Goal: Task Accomplishment & Management: Complete application form

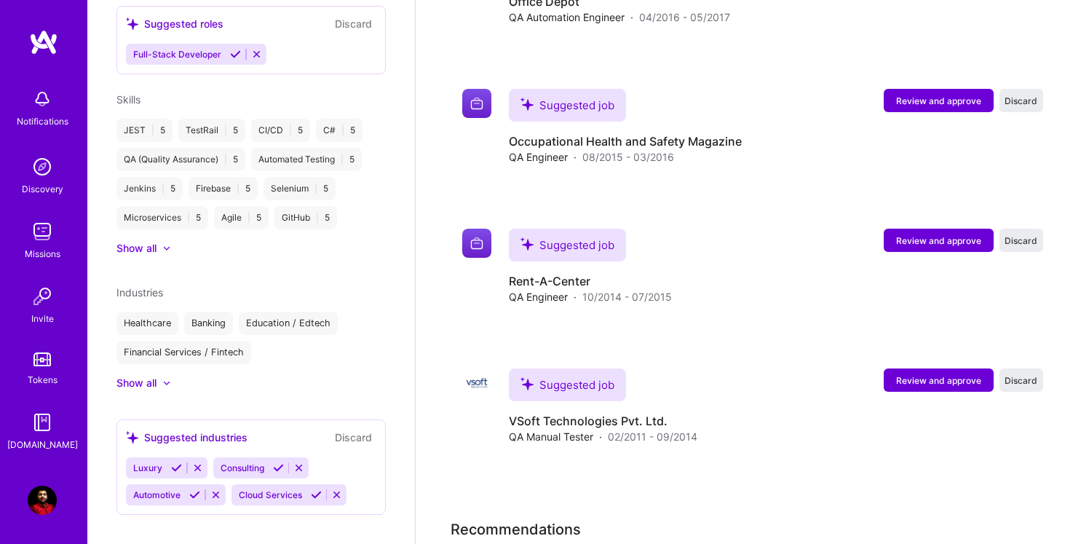
scroll to position [3426, 0]
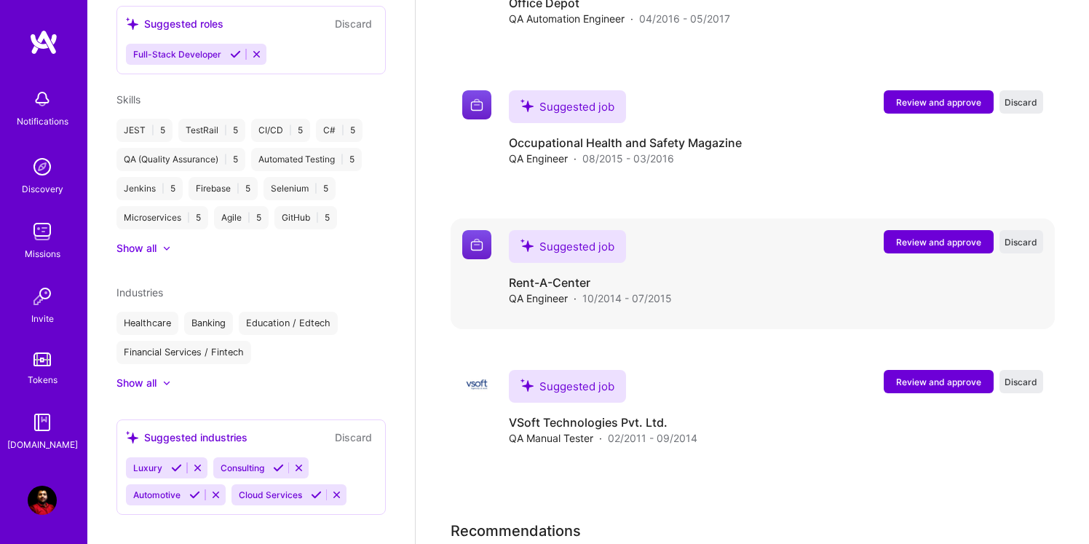
click at [923, 249] on button "Review and approve" at bounding box center [939, 241] width 110 height 23
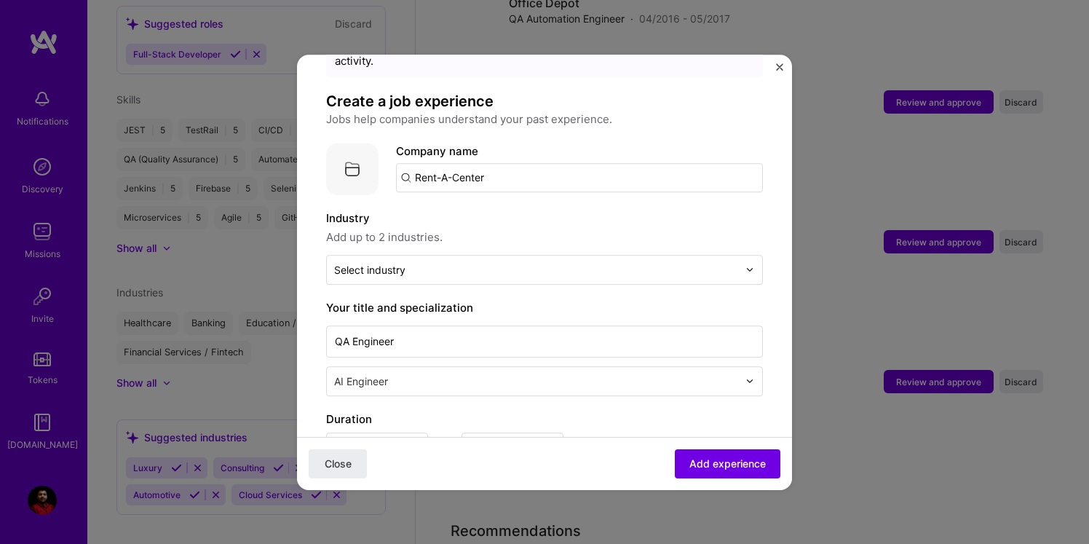
scroll to position [79, 0]
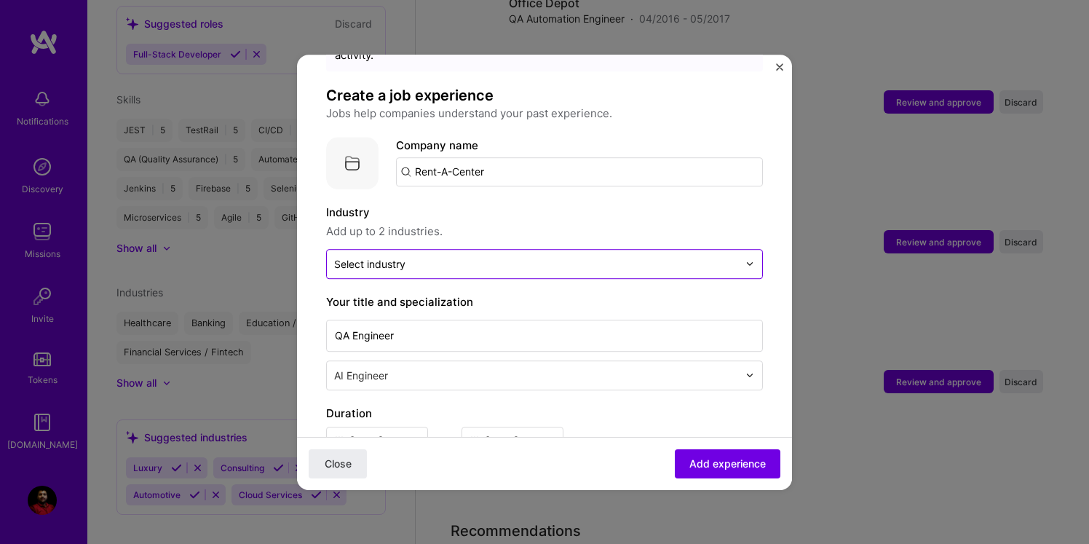
click at [402, 256] on div "Select industry 0" at bounding box center [369, 263] width 71 height 15
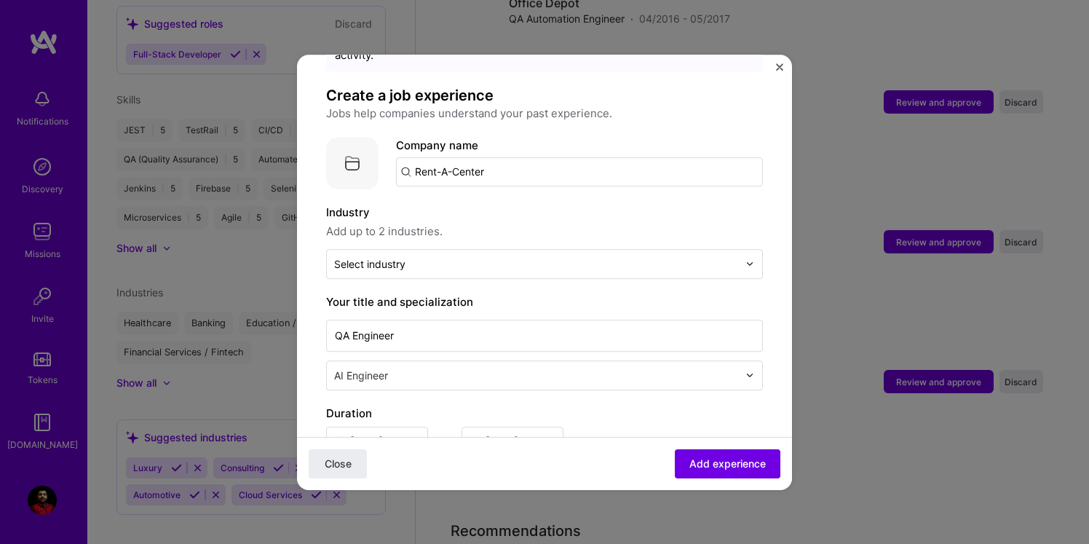
click at [685, 204] on label "Industry" at bounding box center [544, 212] width 437 height 17
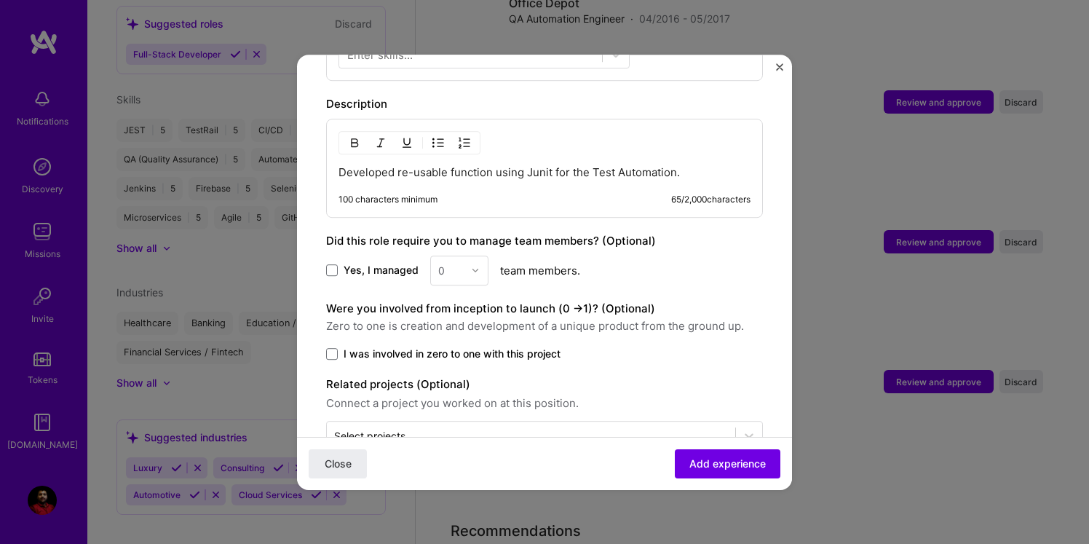
scroll to position [618, 0]
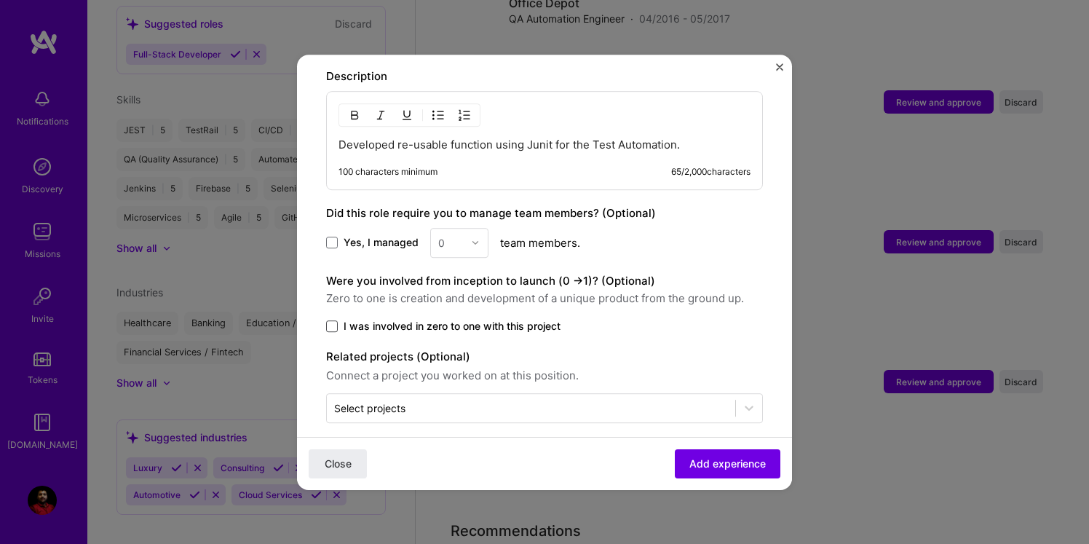
click at [334, 320] on span at bounding box center [332, 326] width 12 height 12
click at [0, 0] on input "I was involved in zero to one with this project" at bounding box center [0, 0] width 0 height 0
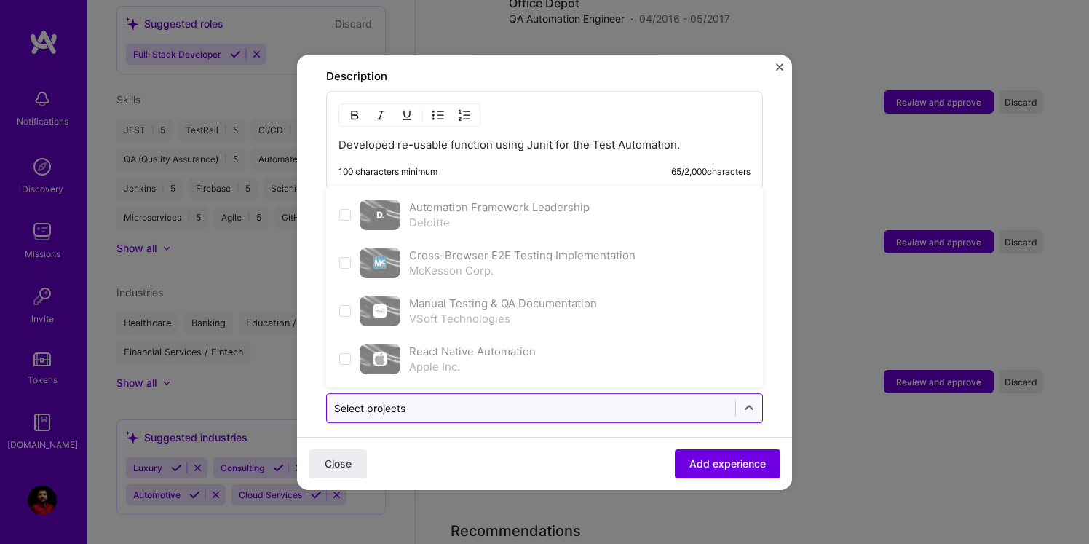
click at [380, 400] on div at bounding box center [531, 408] width 394 height 18
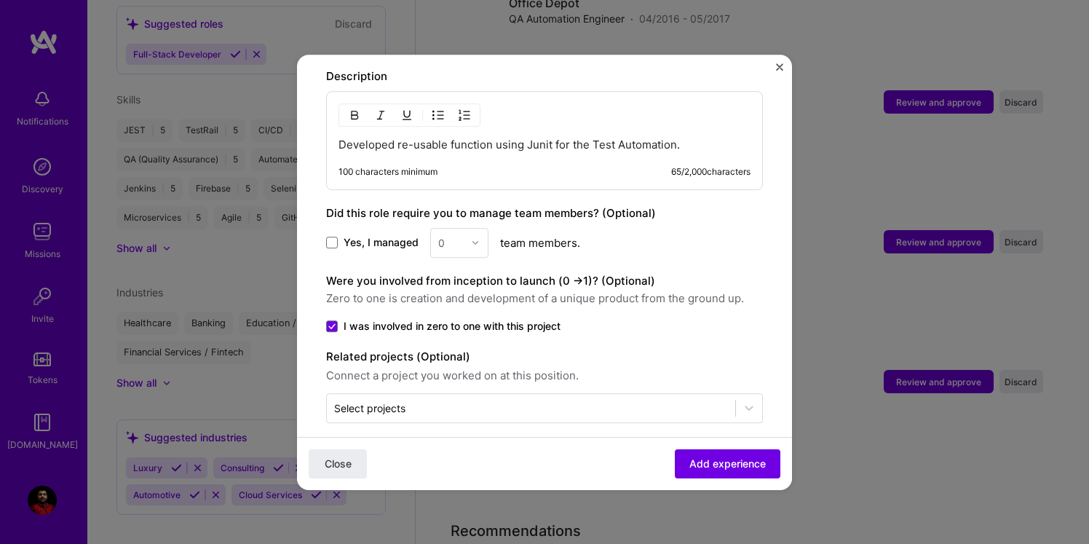
click at [333, 323] on icon at bounding box center [331, 326] width 7 height 6
click at [0, 0] on input "I was involved in zero to one with this project" at bounding box center [0, 0] width 0 height 0
click at [332, 459] on span "Close" at bounding box center [338, 463] width 27 height 15
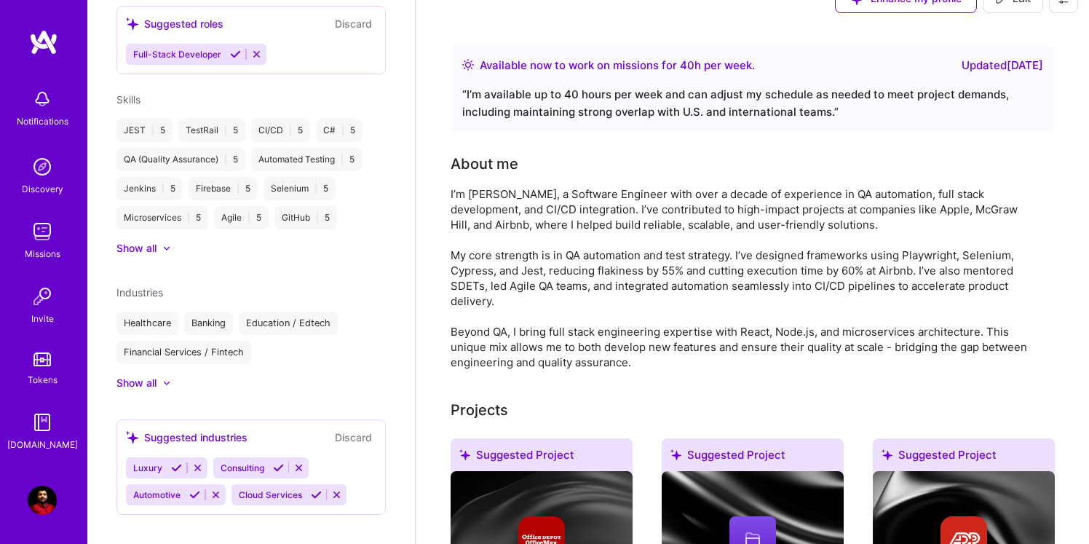
scroll to position [0, 0]
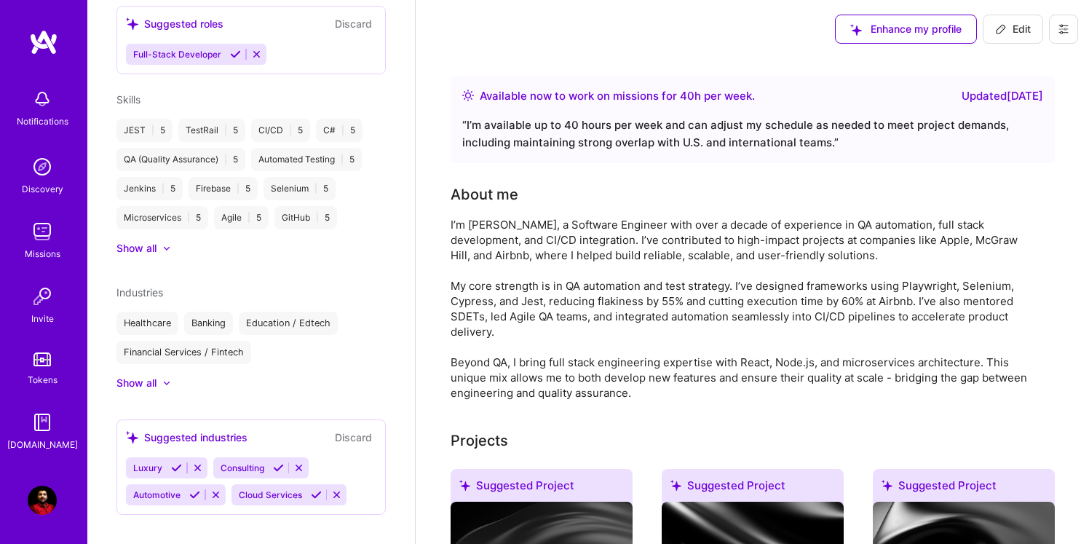
click at [41, 246] on div "Missions" at bounding box center [43, 253] width 36 height 15
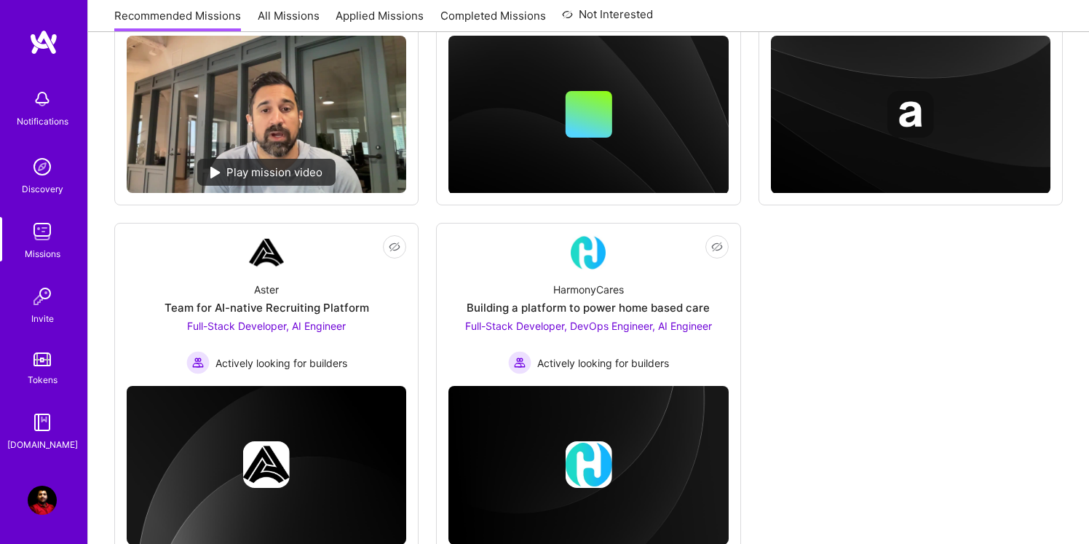
scroll to position [378, 0]
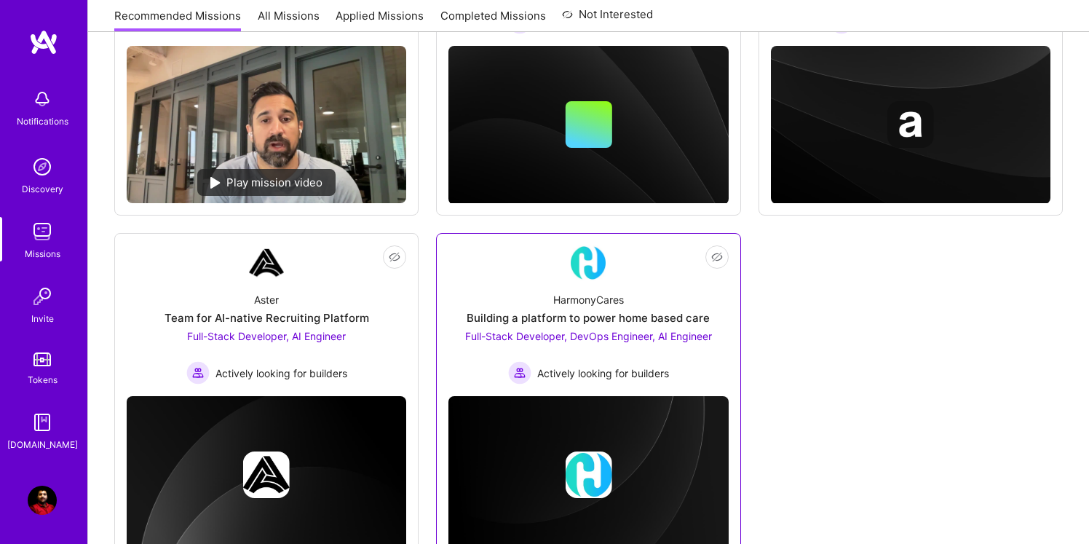
click at [486, 287] on div "HarmonyCares Building a platform to power home based care Full-Stack Developer,…" at bounding box center [588, 332] width 280 height 104
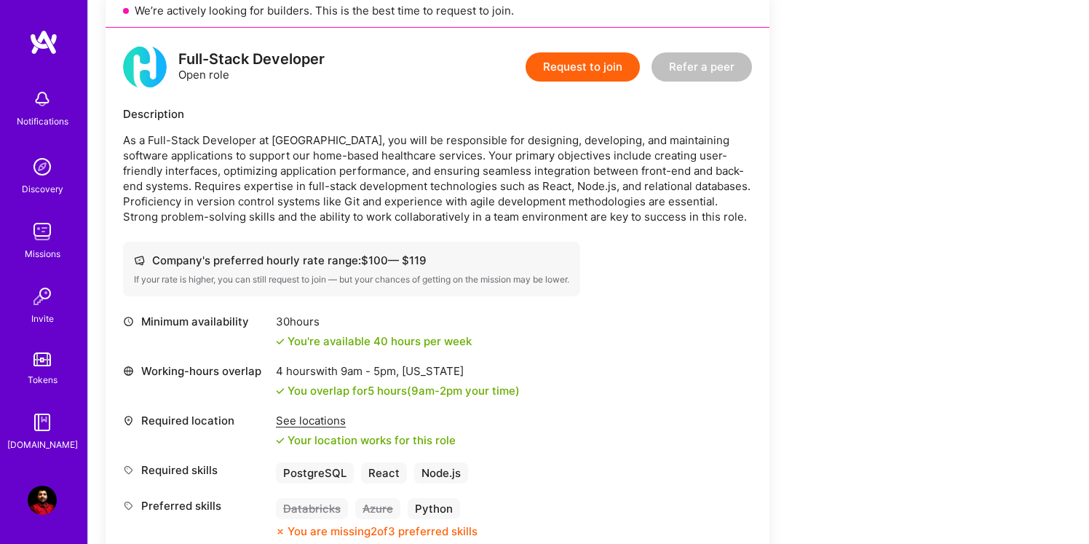
scroll to position [314, 0]
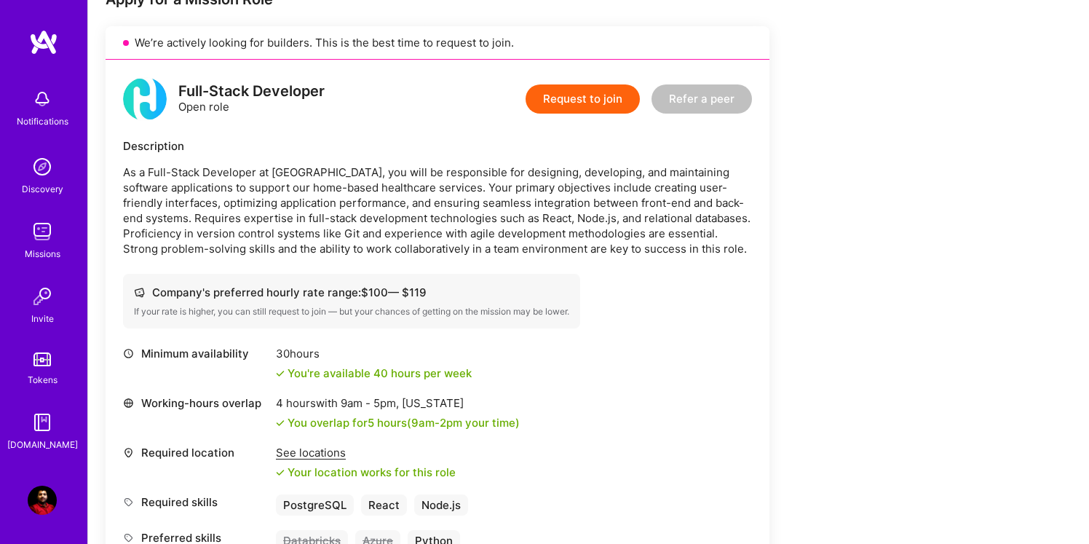
click at [52, 106] on img at bounding box center [42, 98] width 29 height 29
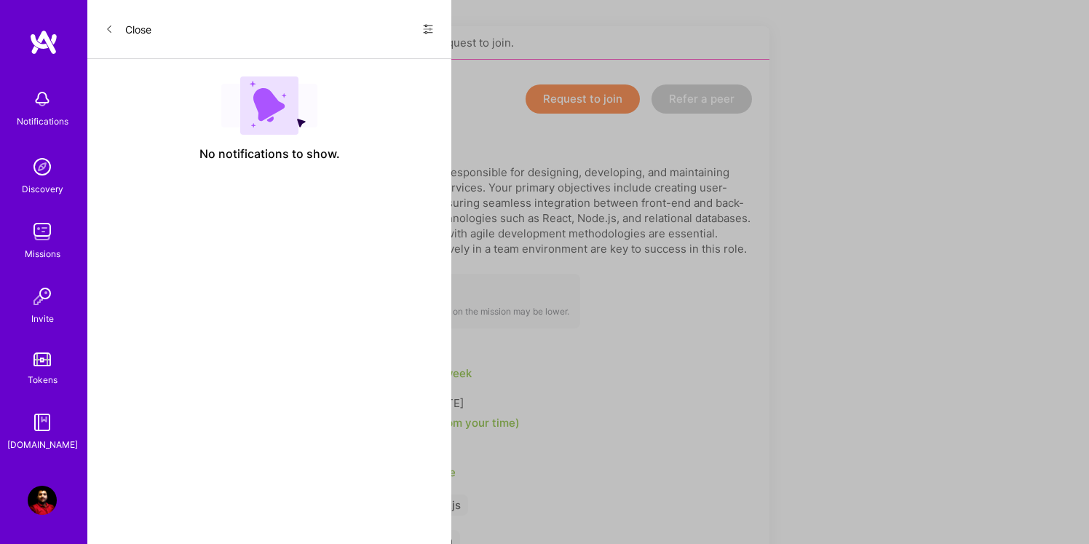
click at [427, 24] on icon at bounding box center [428, 29] width 12 height 12
click at [361, 68] on div "Show all notifications" at bounding box center [340, 59] width 188 height 29
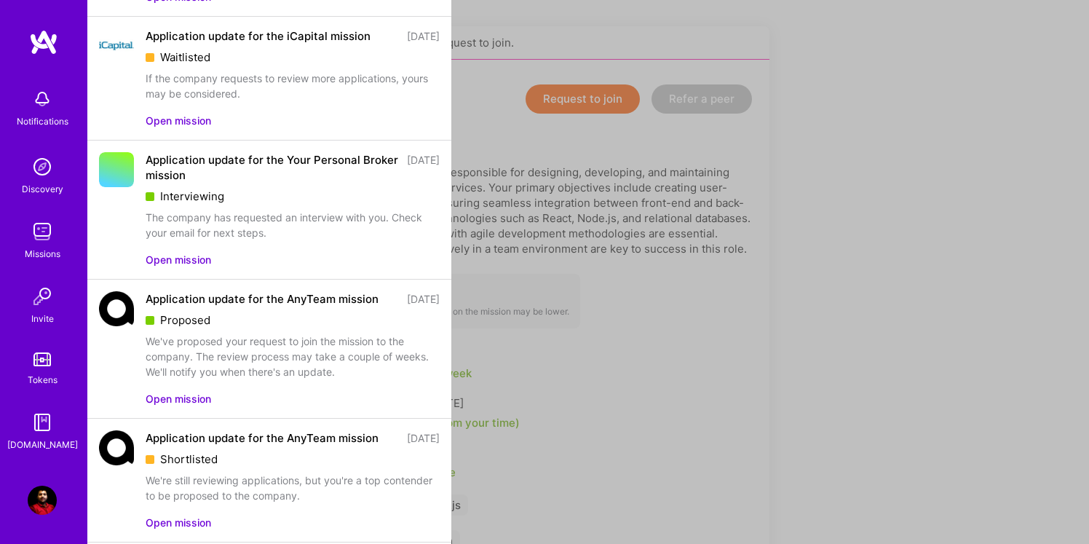
scroll to position [554, 0]
click at [178, 405] on div "Application update for the AnyTeam mission [DATE] Proposed We've proposed your …" at bounding box center [293, 347] width 294 height 115
click at [180, 405] on button "Open mission" at bounding box center [179, 396] width 66 height 15
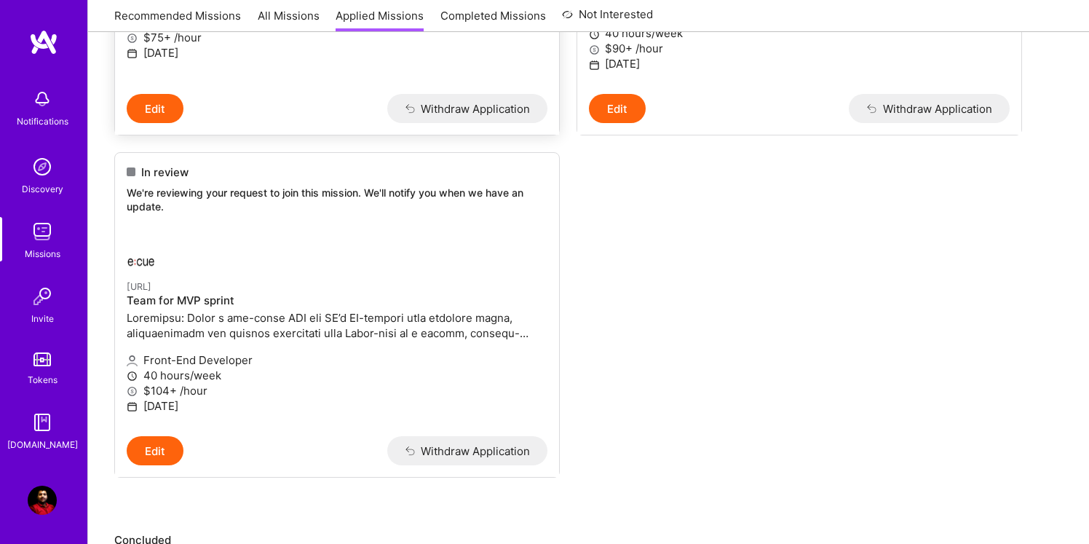
scroll to position [440, 0]
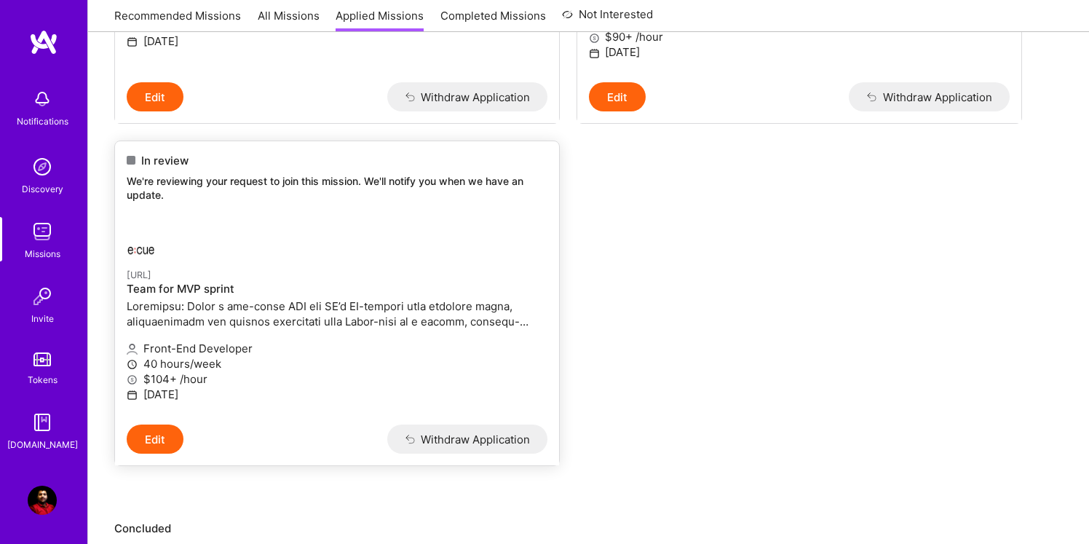
click at [154, 424] on button "Edit" at bounding box center [155, 438] width 57 height 29
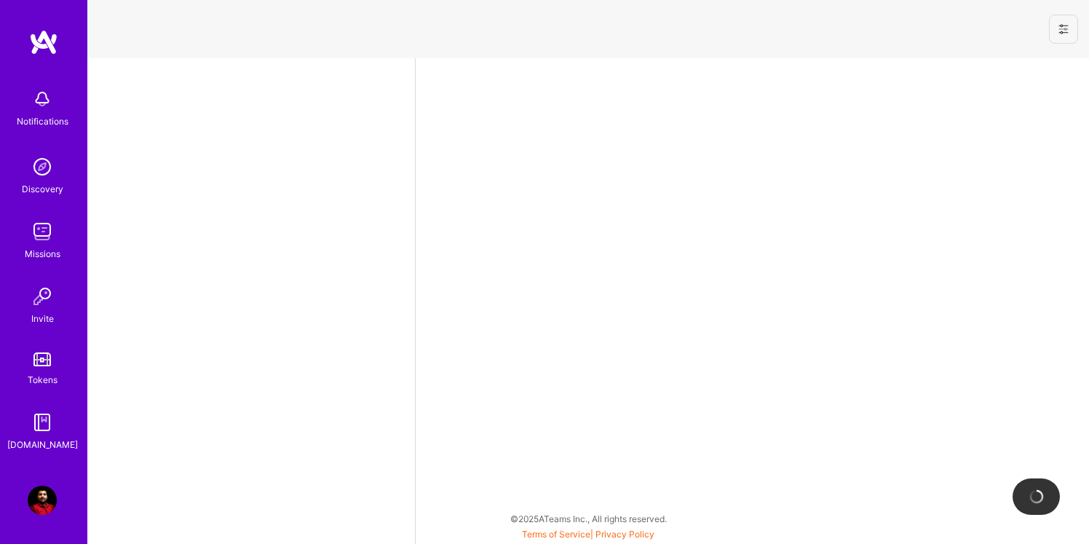
select select "US"
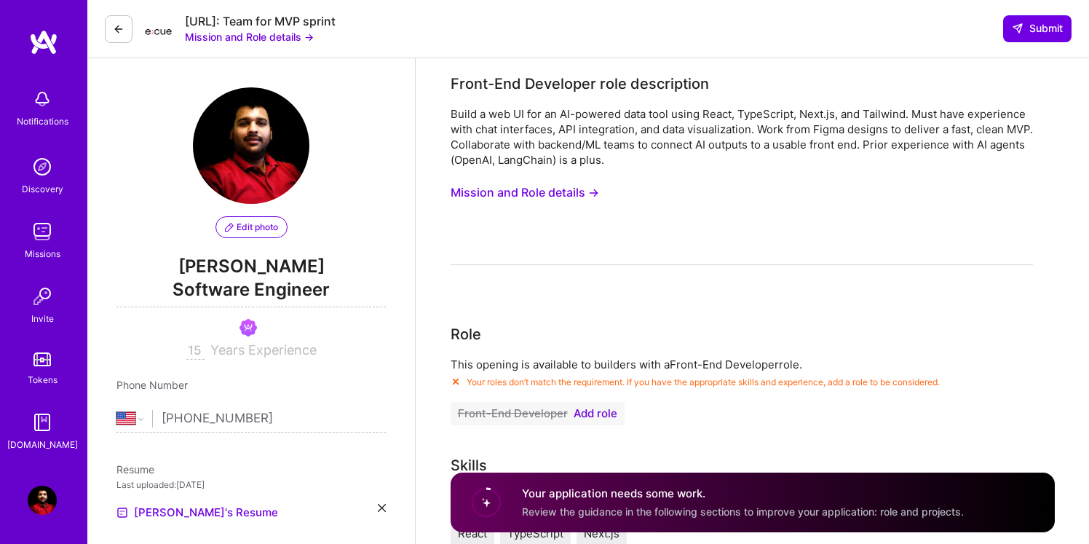
click at [602, 411] on span "Add role" at bounding box center [596, 414] width 44 height 12
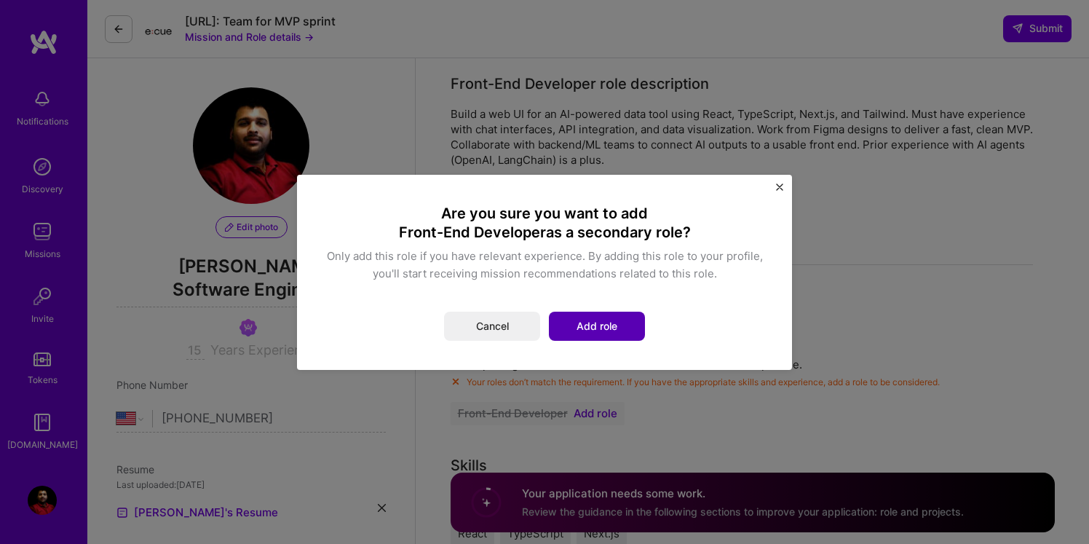
click at [610, 323] on button "Add role" at bounding box center [597, 326] width 96 height 29
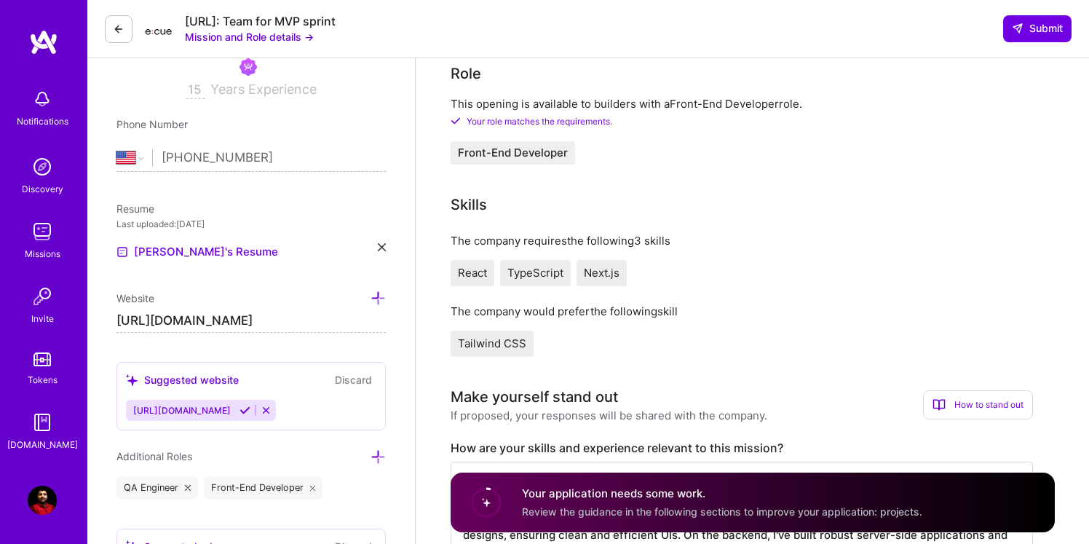
scroll to position [261, 0]
click at [480, 274] on span "React" at bounding box center [472, 272] width 29 height 14
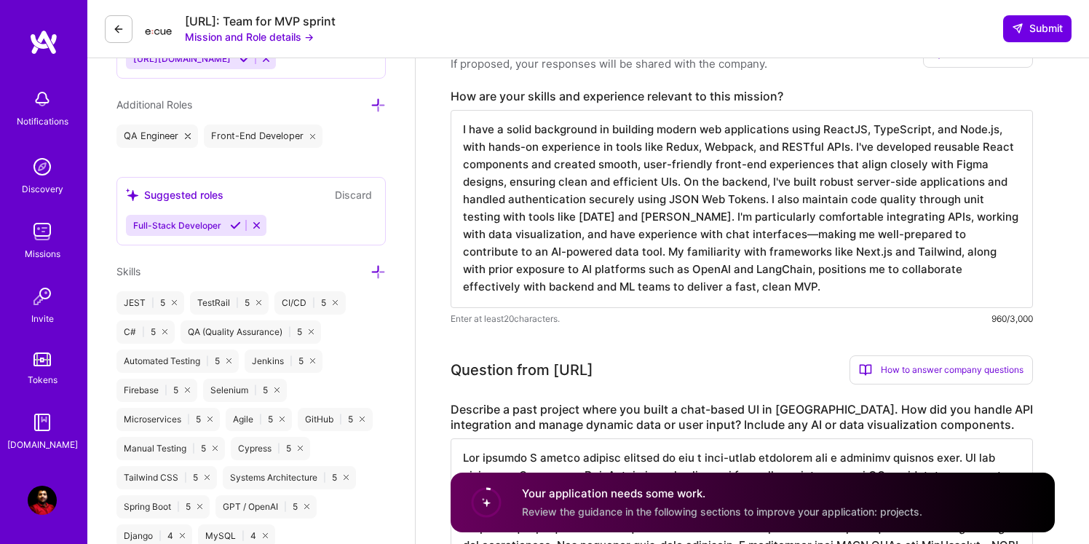
scroll to position [582, 0]
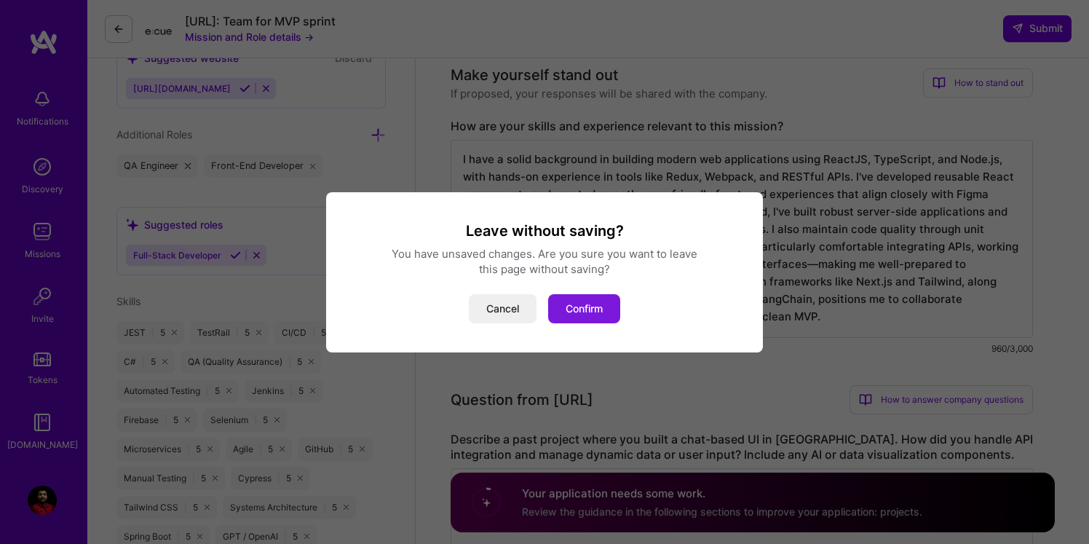
click at [601, 305] on button "Confirm" at bounding box center [584, 308] width 72 height 29
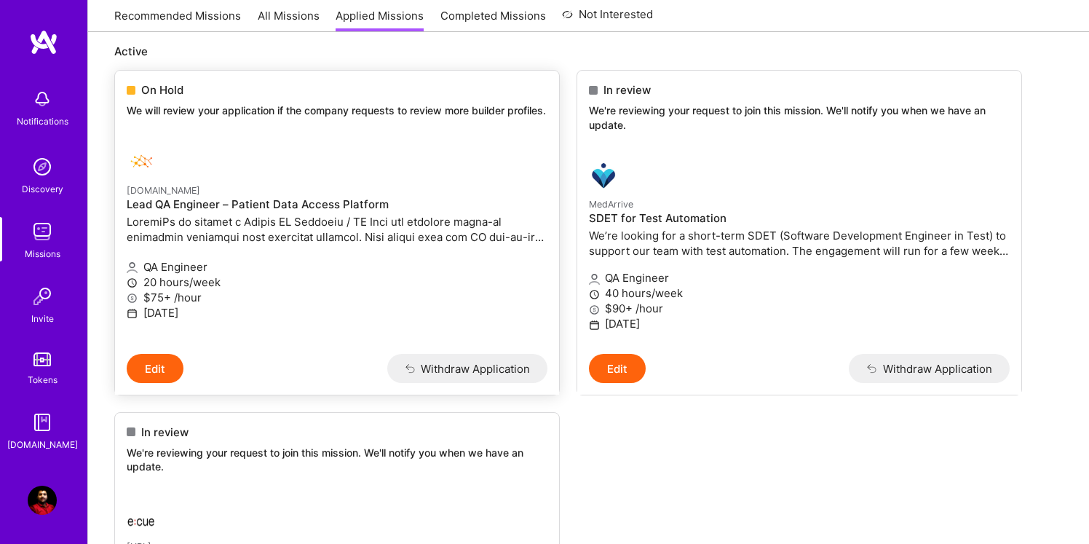
scroll to position [169, 0]
click at [454, 241] on p at bounding box center [337, 228] width 421 height 31
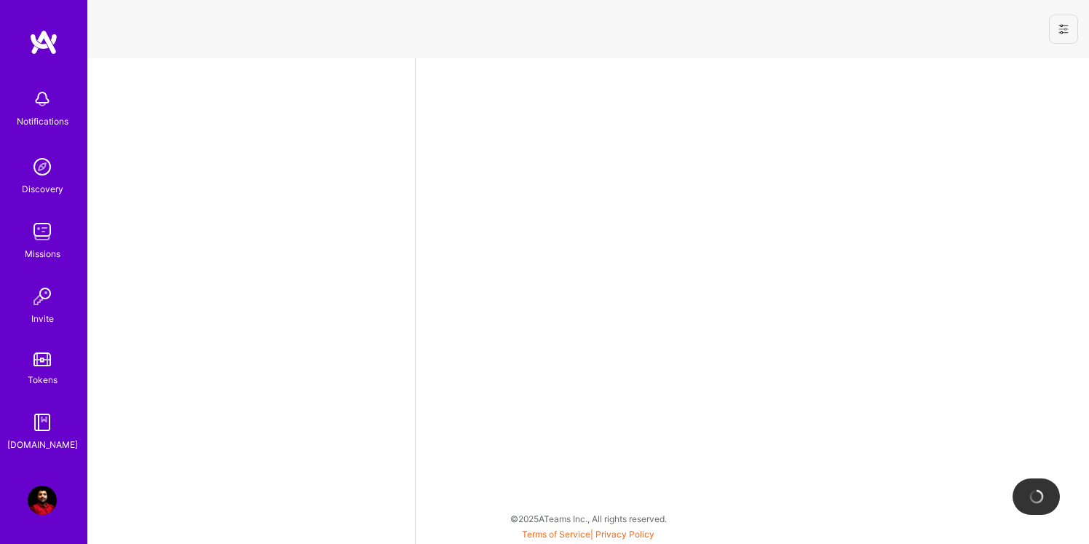
select select "US"
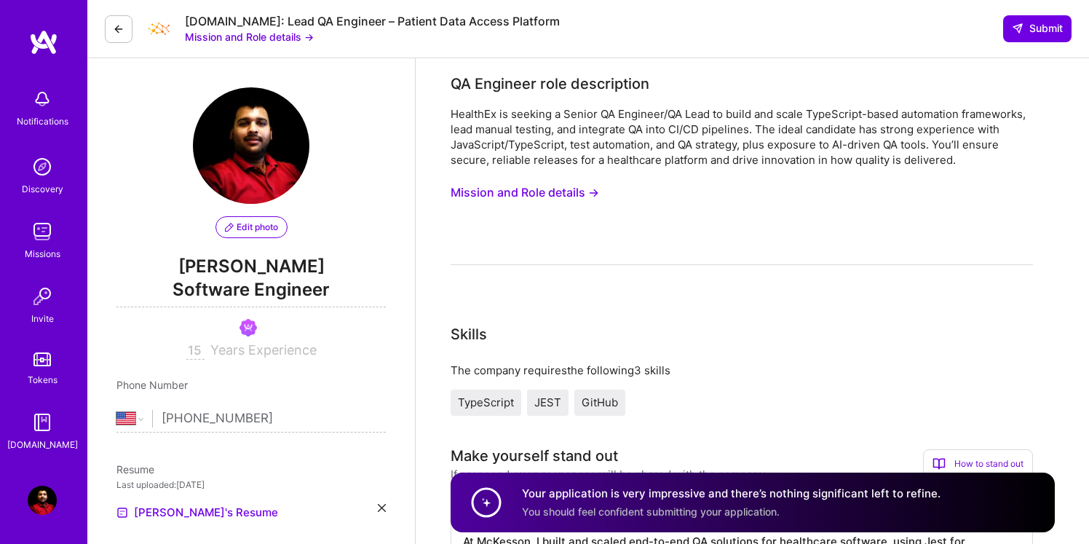
click at [250, 37] on button "Mission and Role details →" at bounding box center [249, 36] width 129 height 15
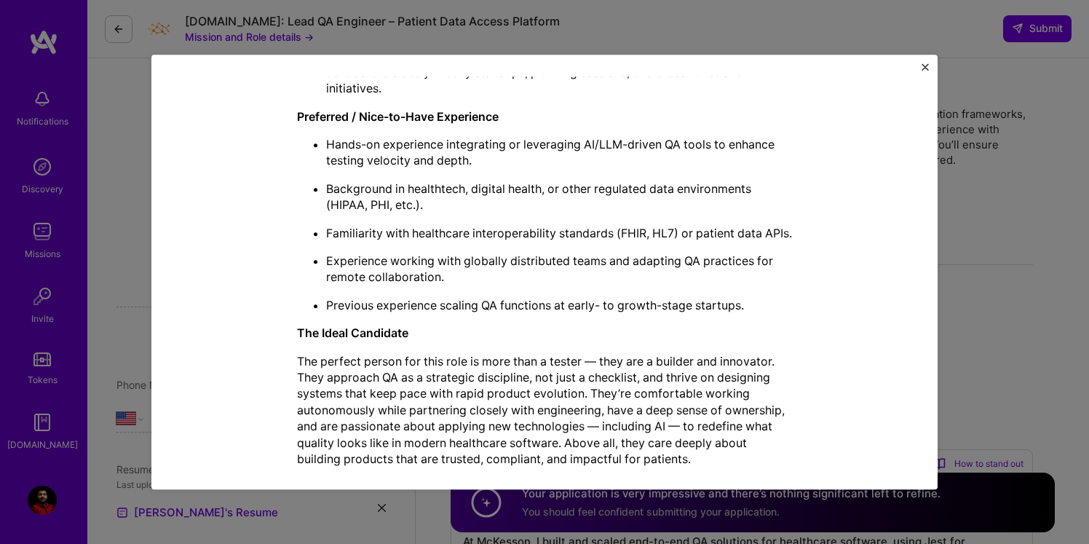
scroll to position [1124, 0]
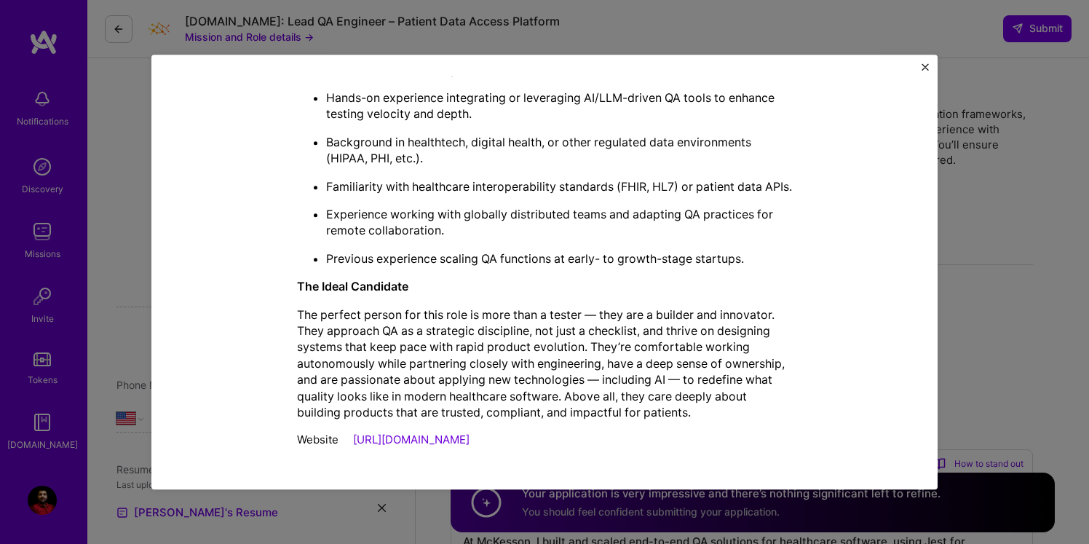
click at [925, 65] on img "Close" at bounding box center [925, 66] width 7 height 7
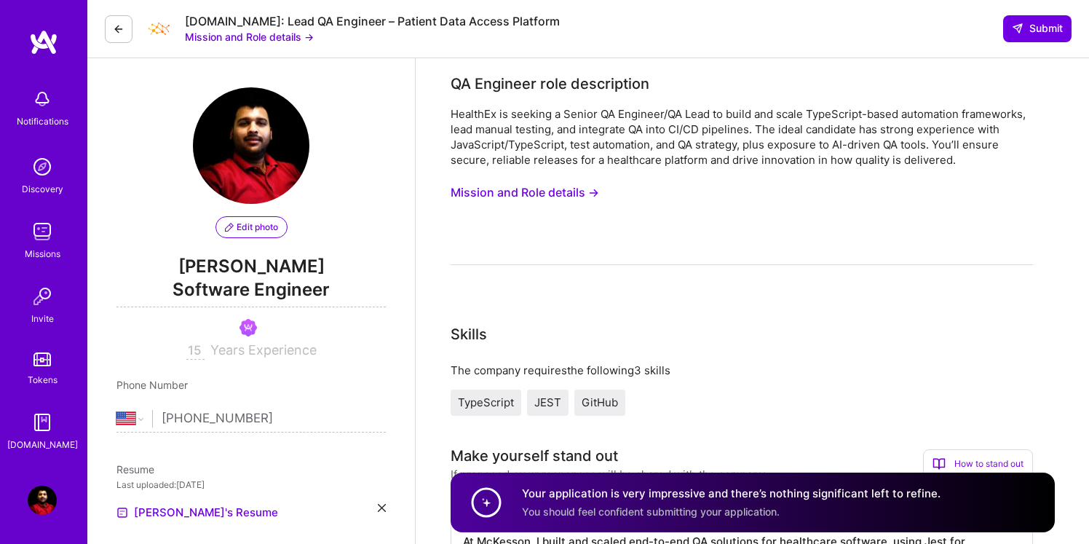
click at [237, 39] on button "Mission and Role details →" at bounding box center [249, 36] width 129 height 15
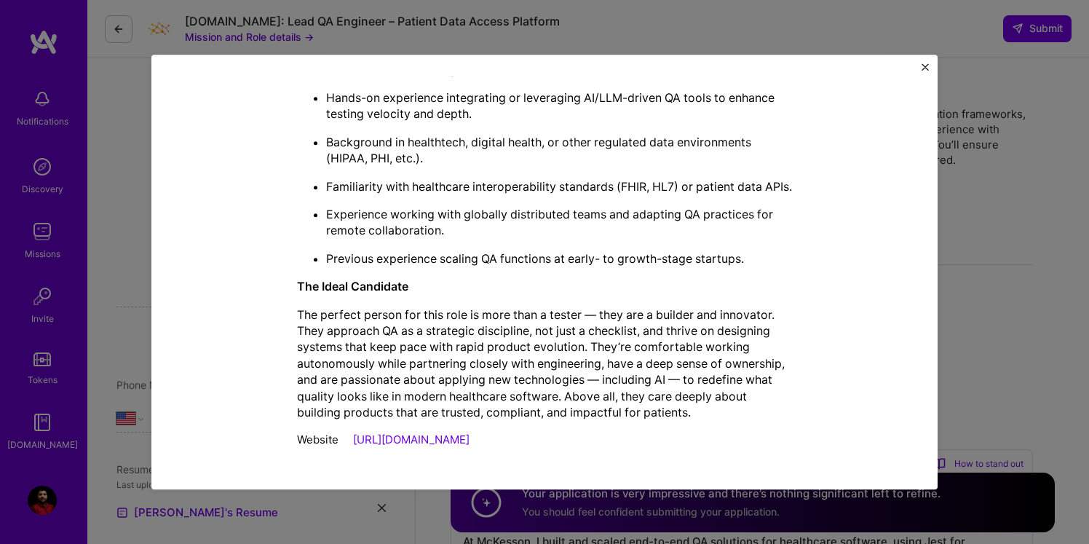
click at [404, 446] on div "Website [URL][DOMAIN_NAME]" at bounding box center [544, 439] width 495 height 15
click at [420, 437] on link "[URL][DOMAIN_NAME]" at bounding box center [411, 440] width 116 height 14
click at [927, 63] on img "Close" at bounding box center [925, 66] width 7 height 7
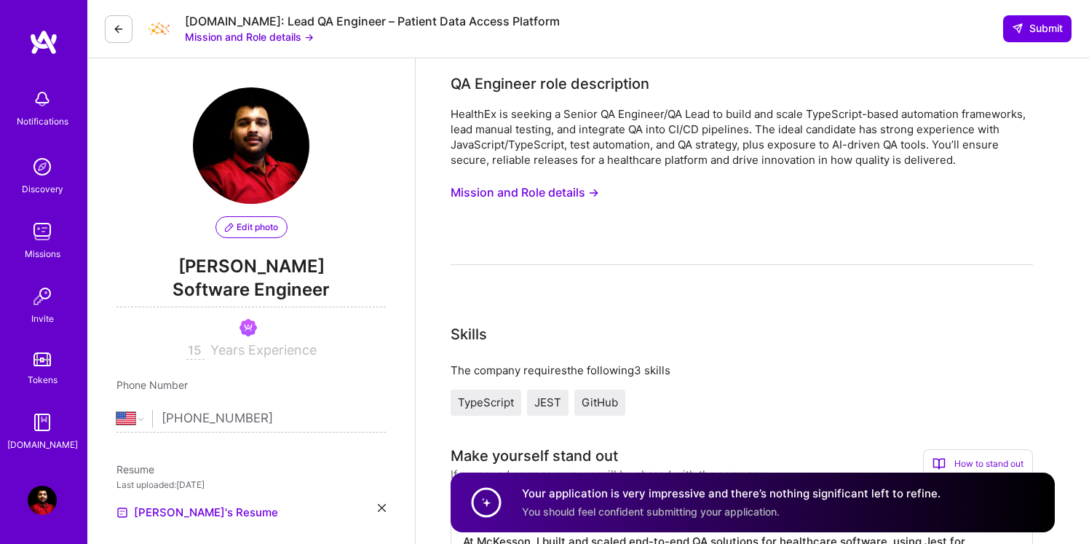
click at [167, 165] on div "Edit photo [PERSON_NAME] Software Engineer 15 Years Experience" at bounding box center [250, 223] width 269 height 272
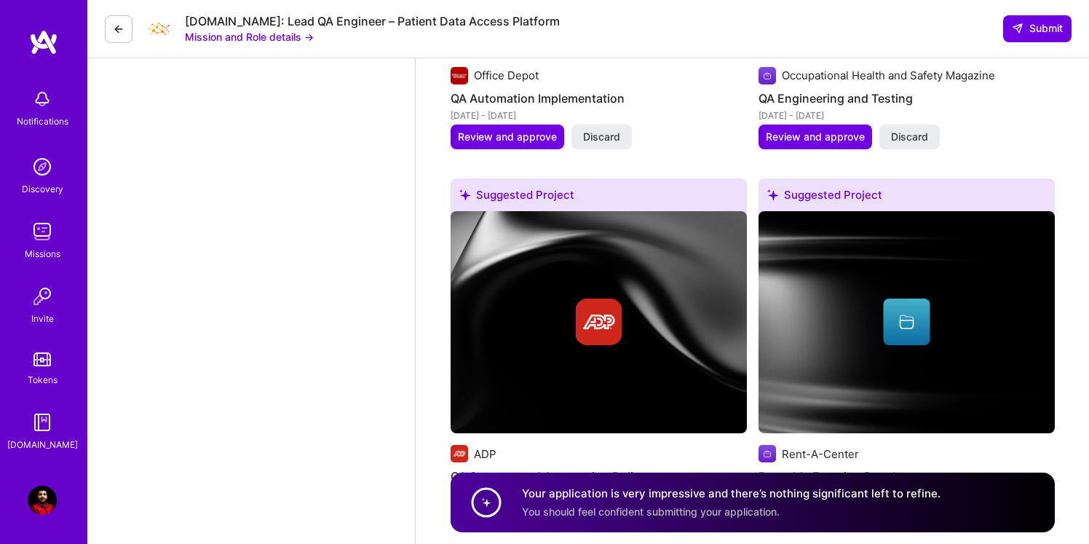
scroll to position [2361, 0]
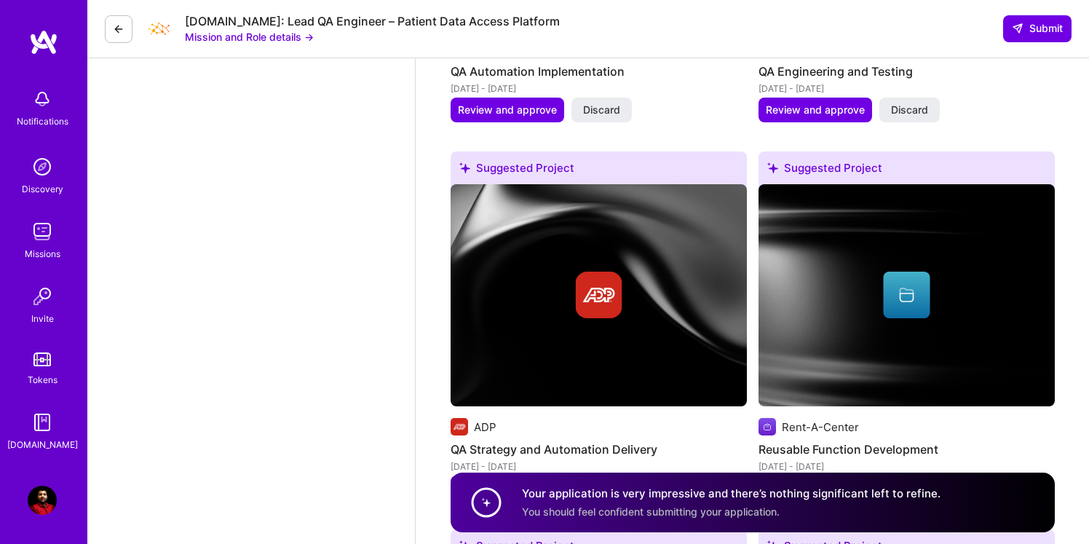
click at [46, 38] on img at bounding box center [43, 42] width 29 height 26
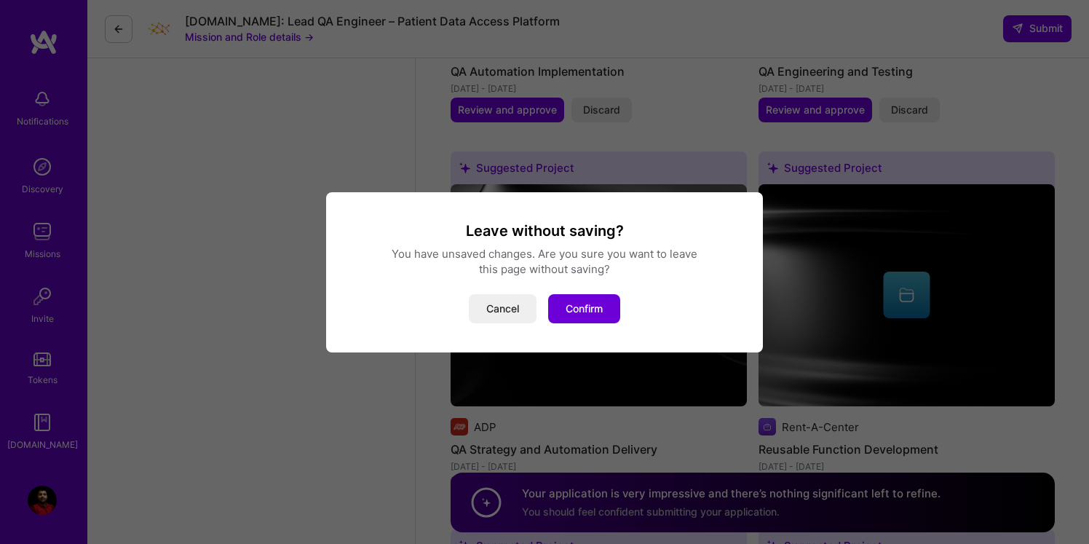
click at [285, 171] on div "Leave without saving? You have unsaved changes. Are you sure you want to leave …" at bounding box center [544, 272] width 1089 height 544
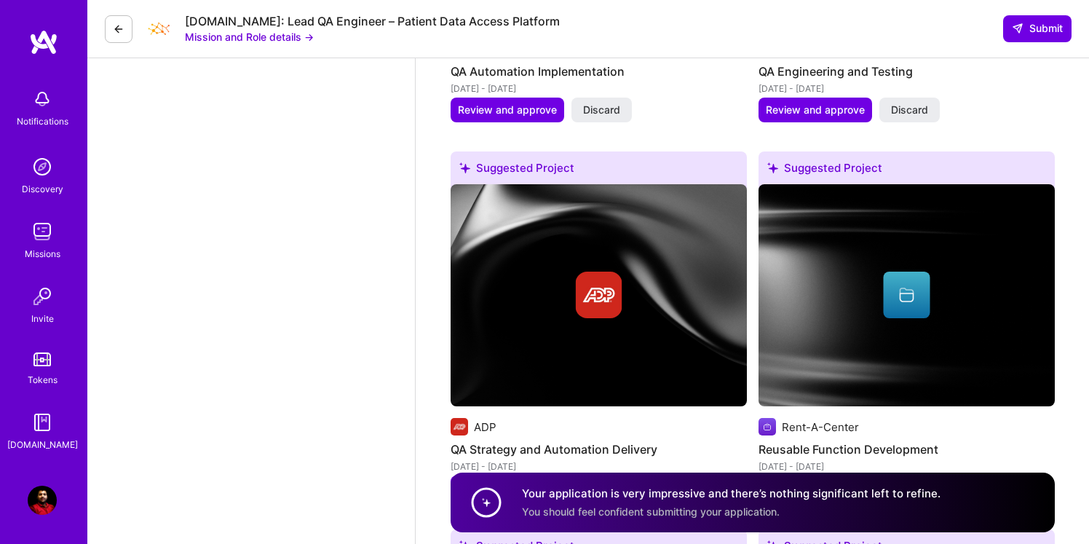
click at [44, 164] on img at bounding box center [42, 166] width 29 height 29
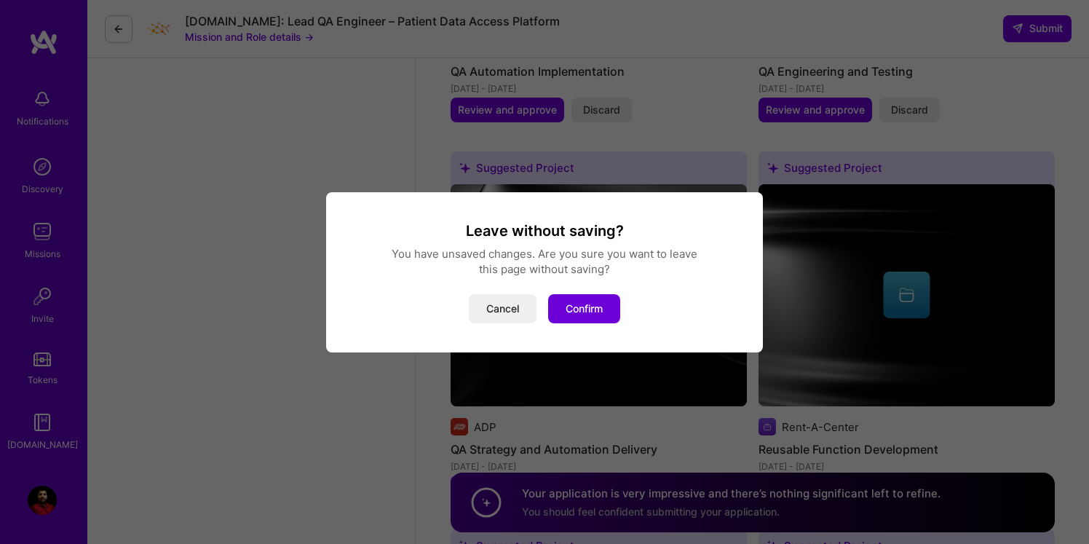
click at [317, 343] on div "Leave without saving? You have unsaved changes. Are you sure you want to leave …" at bounding box center [544, 272] width 1089 height 544
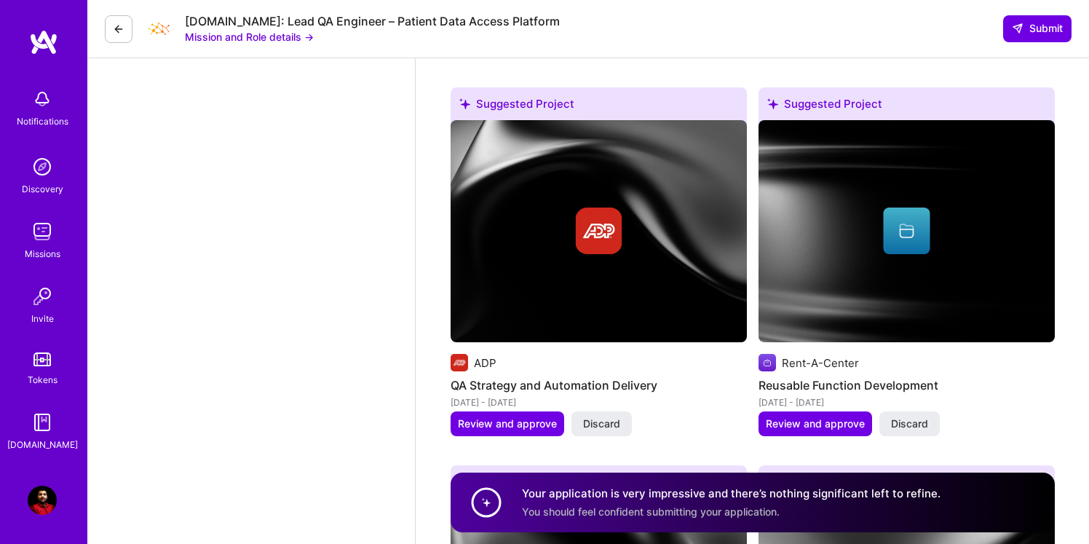
scroll to position [2427, 0]
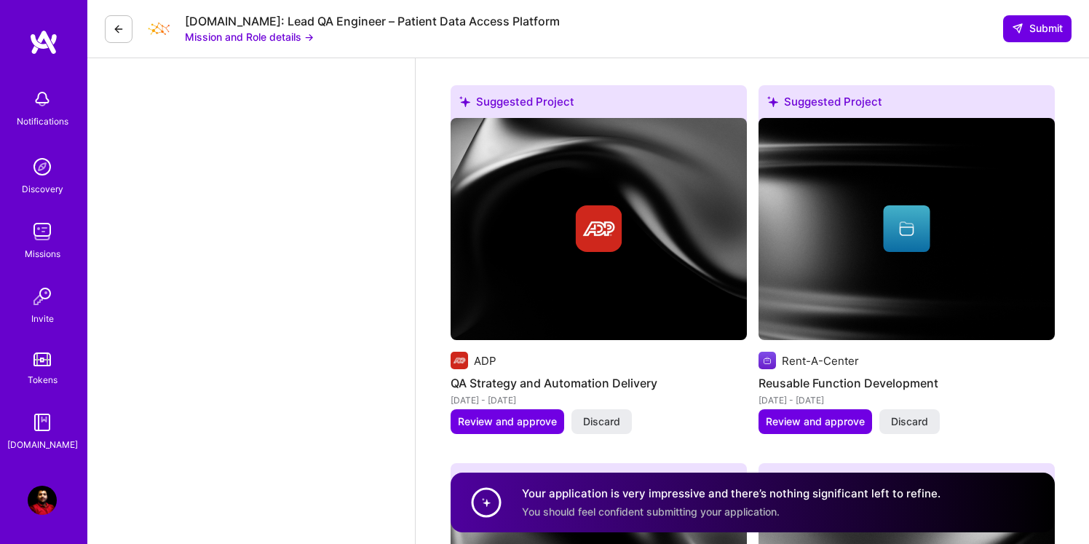
click at [39, 297] on img at bounding box center [42, 296] width 29 height 29
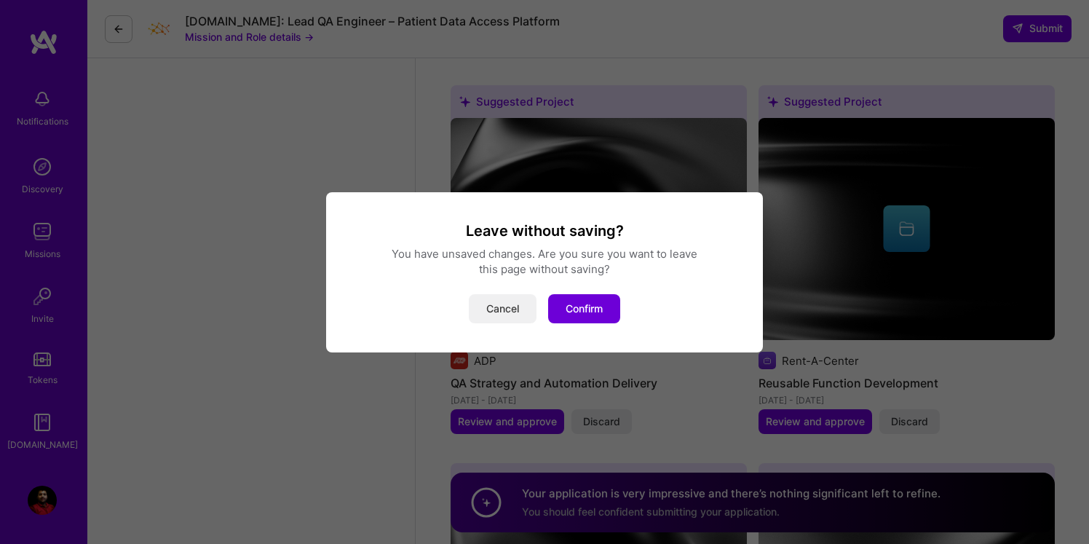
click at [488, 312] on button "Cancel" at bounding box center [503, 308] width 68 height 29
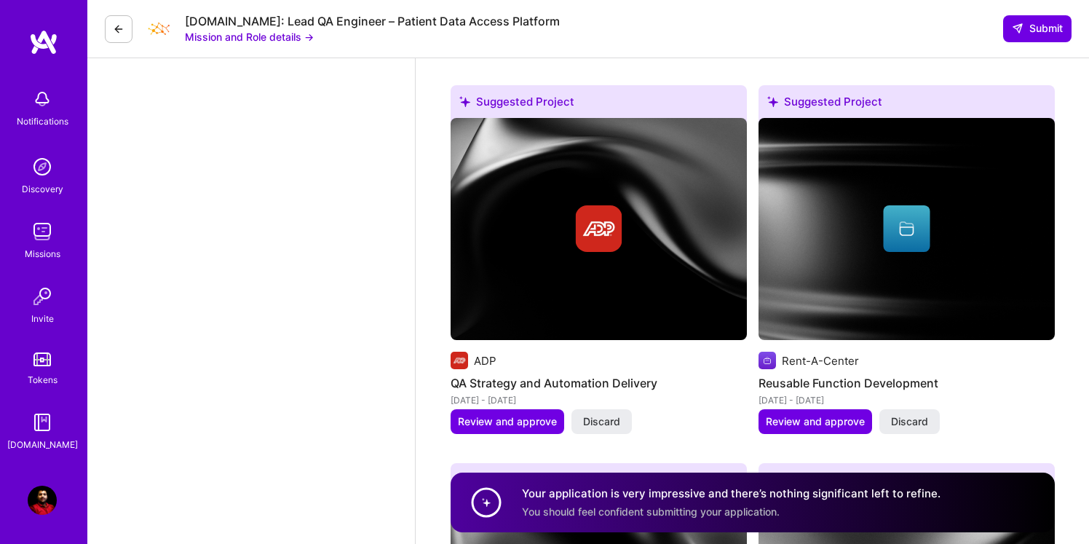
click at [40, 432] on img at bounding box center [42, 422] width 29 height 29
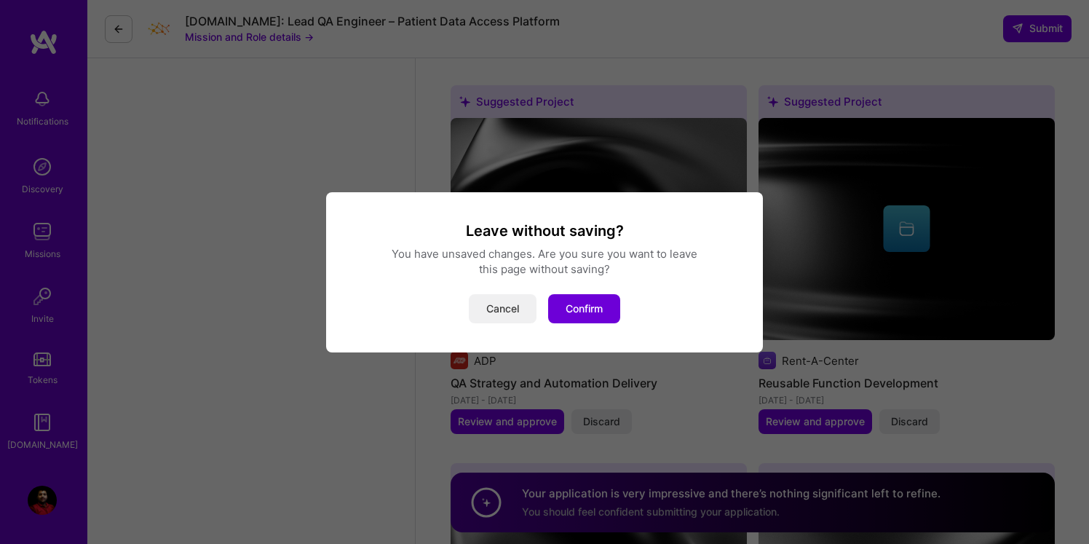
click at [502, 306] on button "Cancel" at bounding box center [503, 308] width 68 height 29
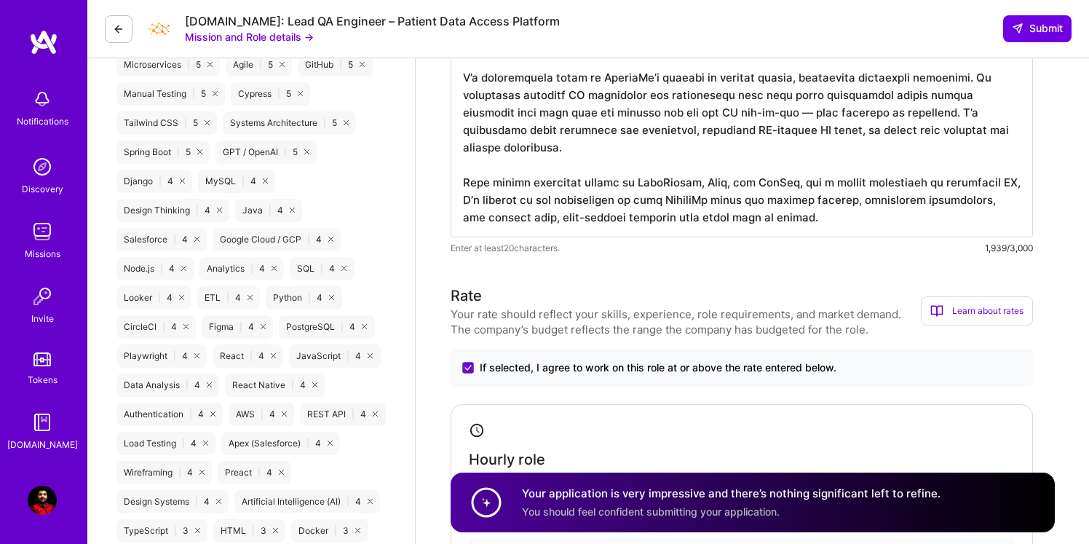
scroll to position [0, 0]
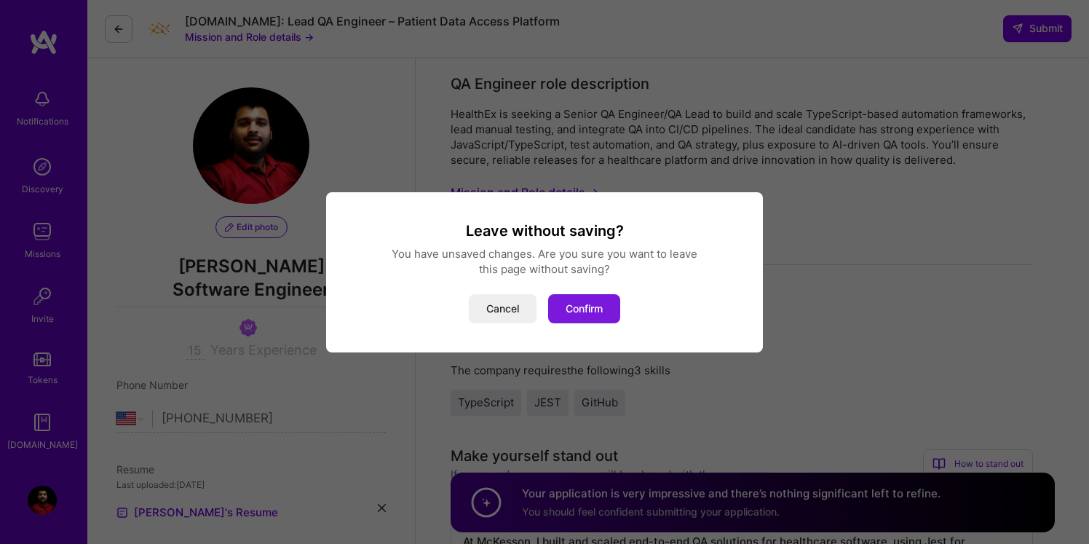
click at [593, 306] on button "Confirm" at bounding box center [584, 308] width 72 height 29
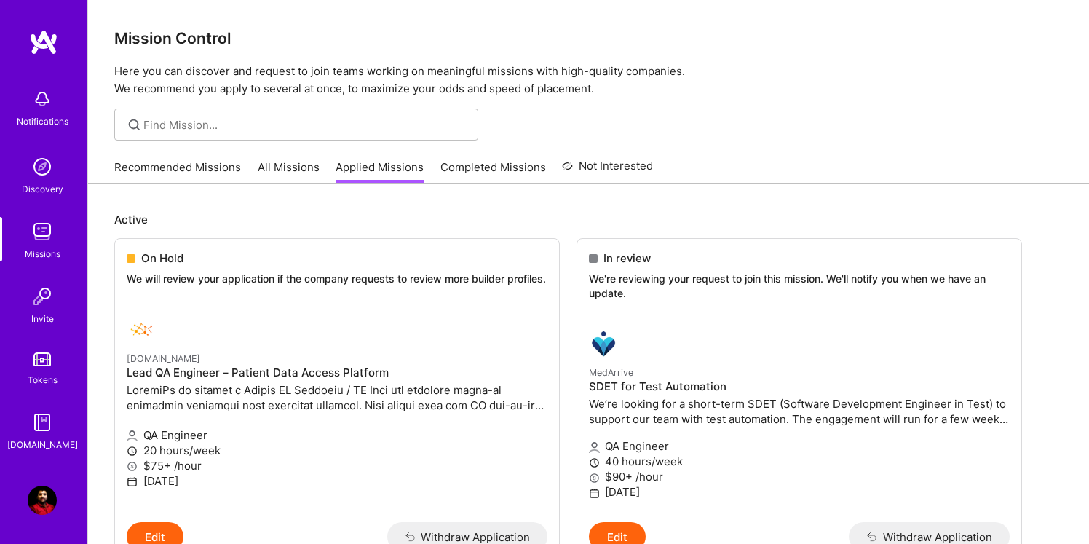
click at [491, 165] on link "Completed Missions" at bounding box center [493, 171] width 106 height 24
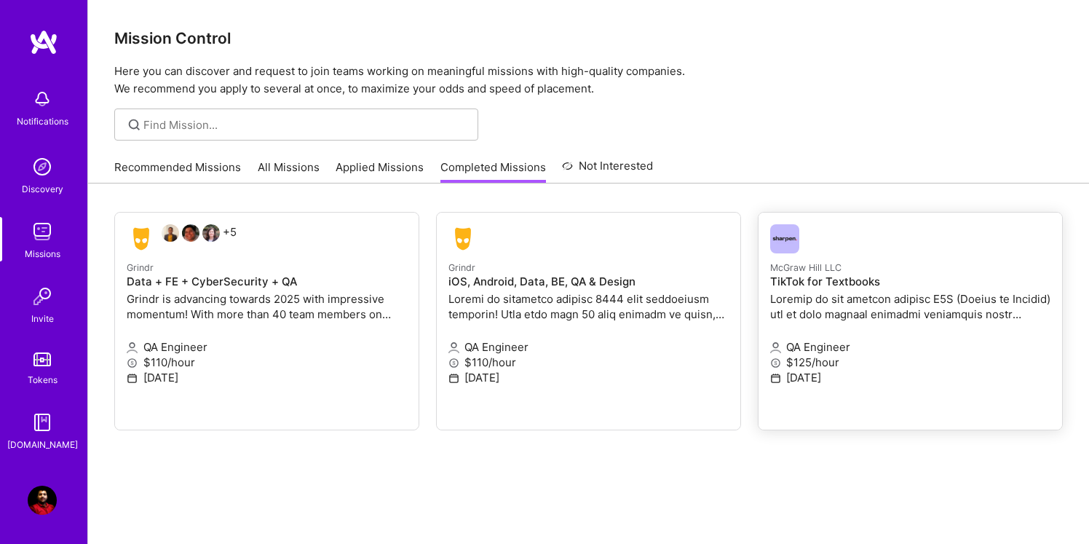
click at [783, 228] on img at bounding box center [784, 238] width 29 height 29
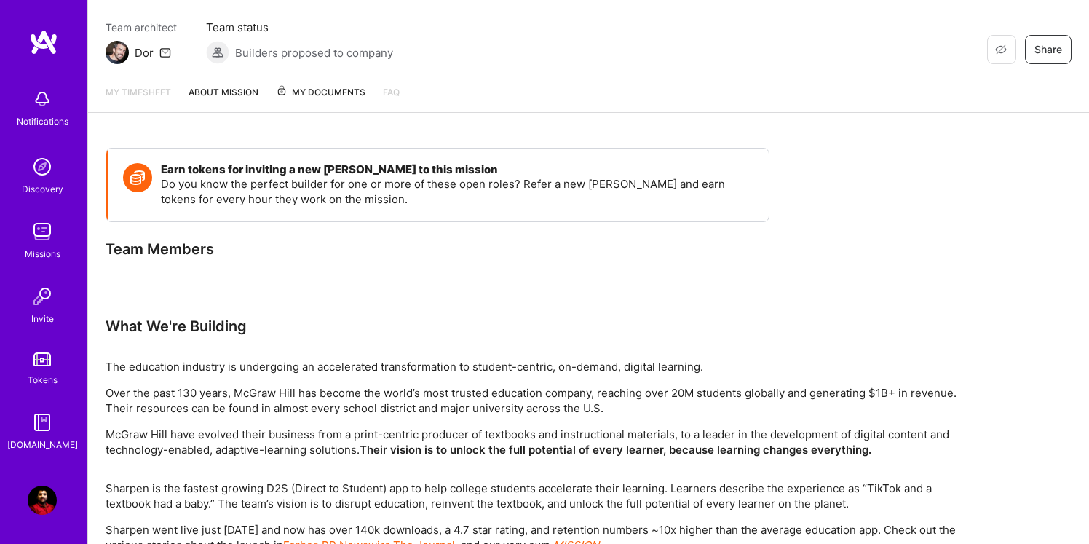
scroll to position [115, 0]
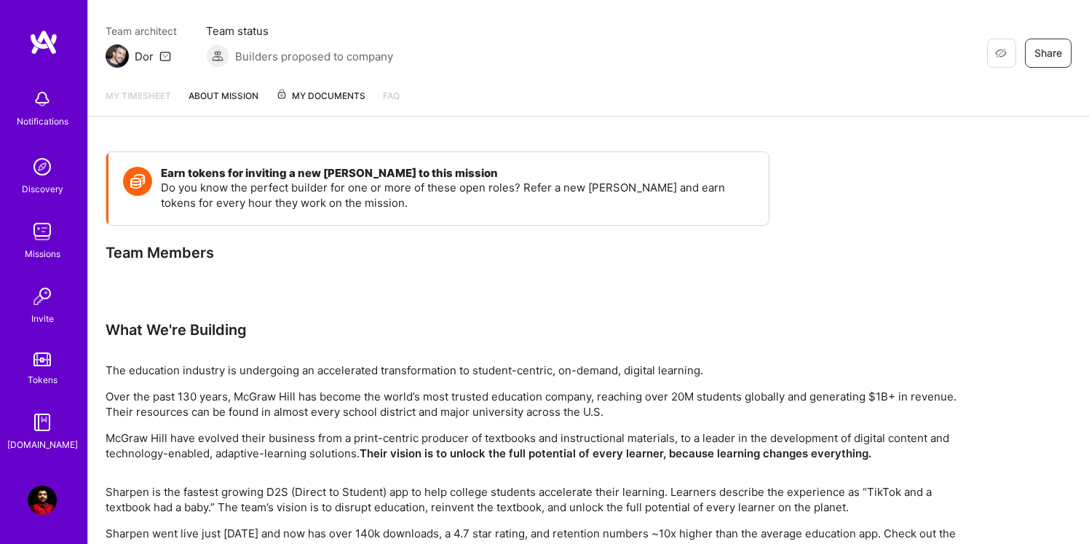
click at [220, 92] on link "About Mission" at bounding box center [224, 102] width 70 height 28
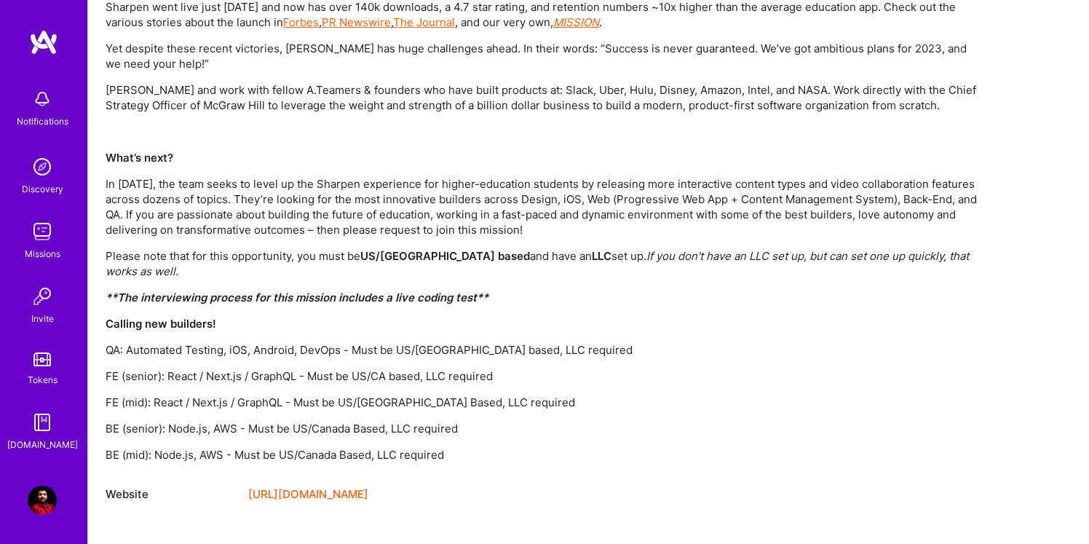
scroll to position [597, 0]
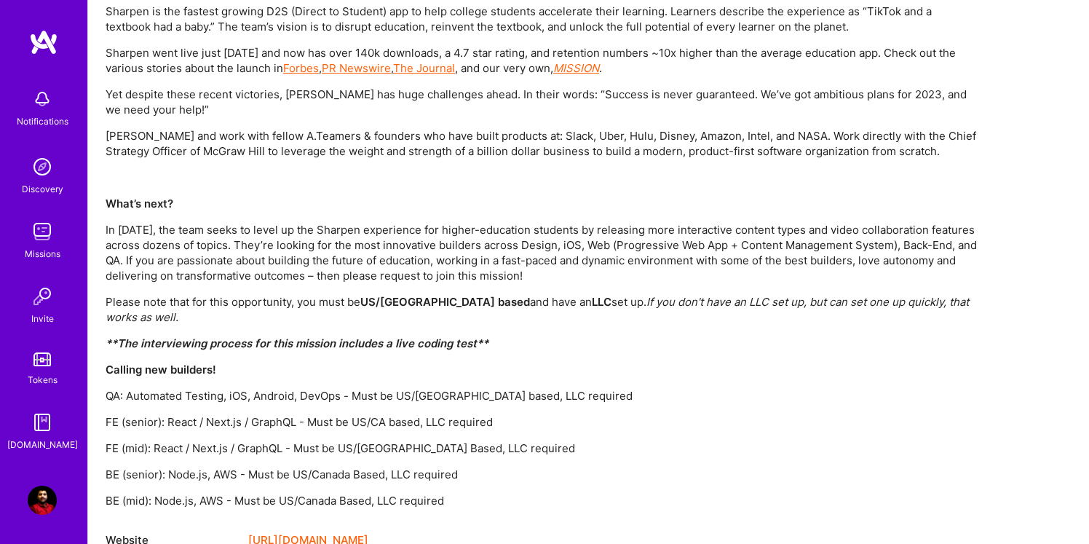
click at [599, 67] on em "MISSION" at bounding box center [576, 68] width 46 height 14
